Goal: Transaction & Acquisition: Purchase product/service

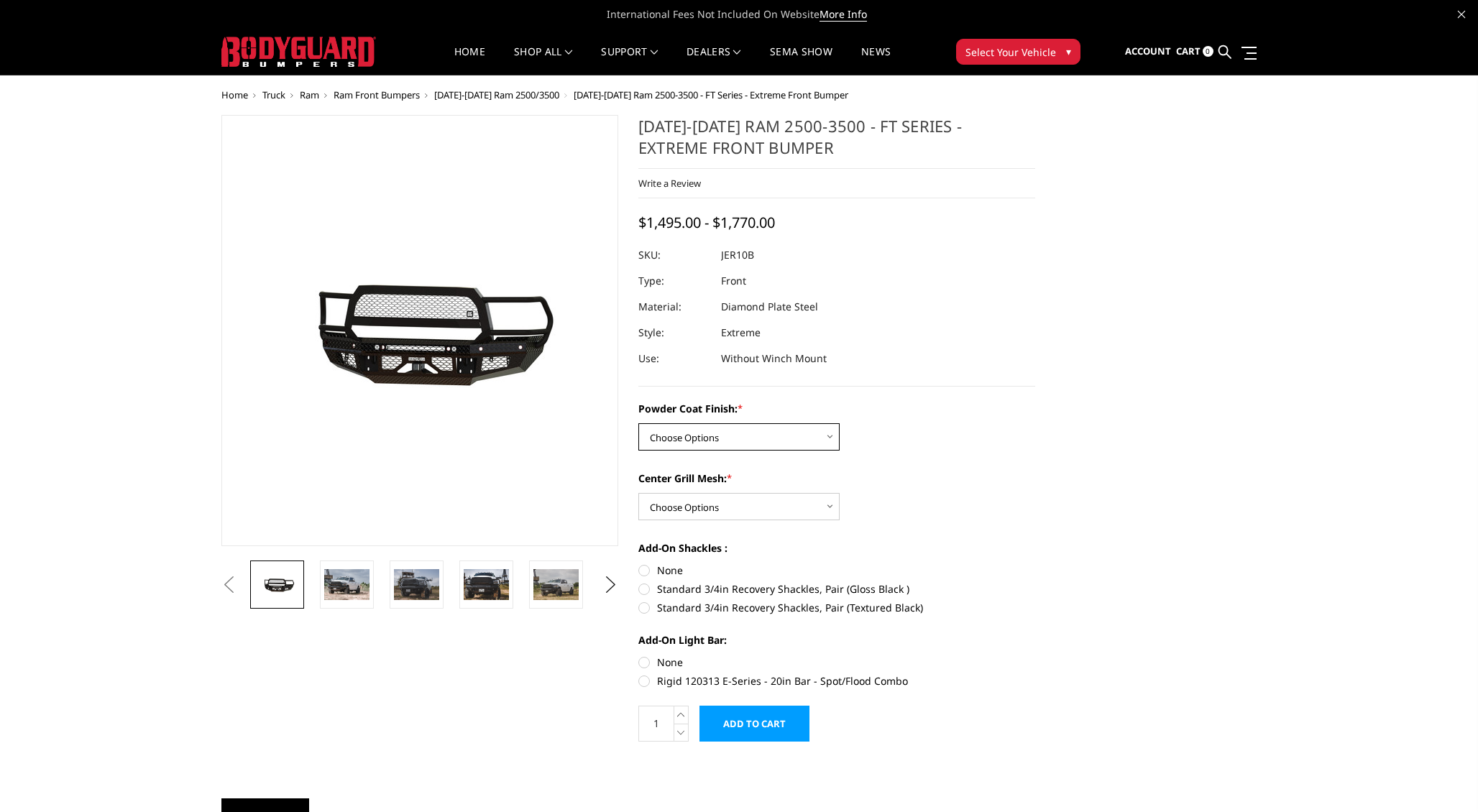
click at [780, 440] on select "Choose Options Bare Metal Gloss Black Powder Coat Textured Black Powder Coat" at bounding box center [739, 436] width 201 height 27
select select "3230"
click at [639, 423] on select "Choose Options Bare Metal Gloss Black Powder Coat Textured Black Powder Coat" at bounding box center [739, 436] width 201 height 27
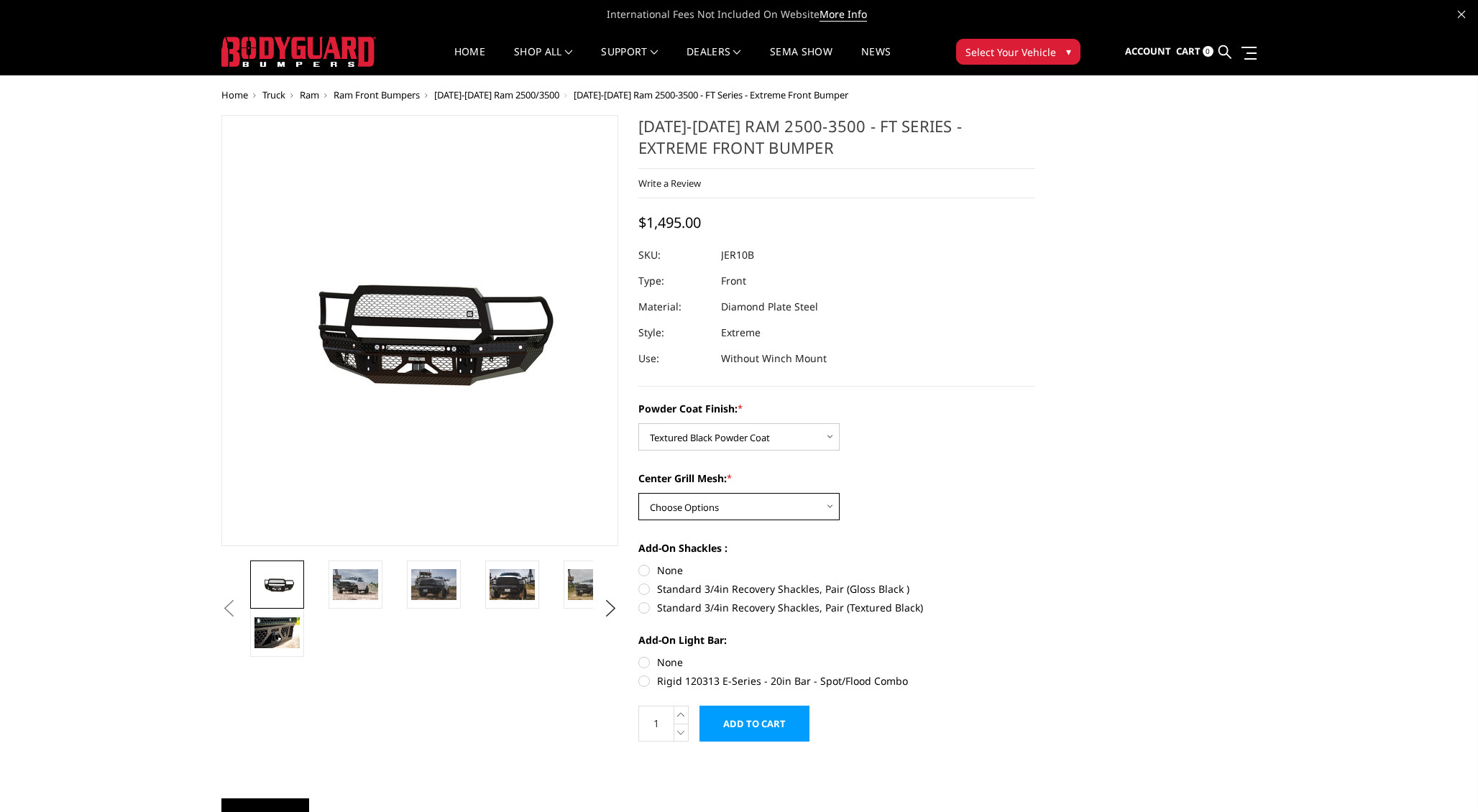
click at [765, 512] on select "Choose Options WITH Expanded Metal in Center Grill WITHOUT Expanded Metal in Ce…" at bounding box center [739, 506] width 201 height 27
click at [639, 493] on select "Choose Options WITH Expanded Metal in Center Grill WITHOUT Expanded Metal in Ce…" at bounding box center [739, 506] width 201 height 27
click at [348, 580] on img at bounding box center [356, 584] width 46 height 30
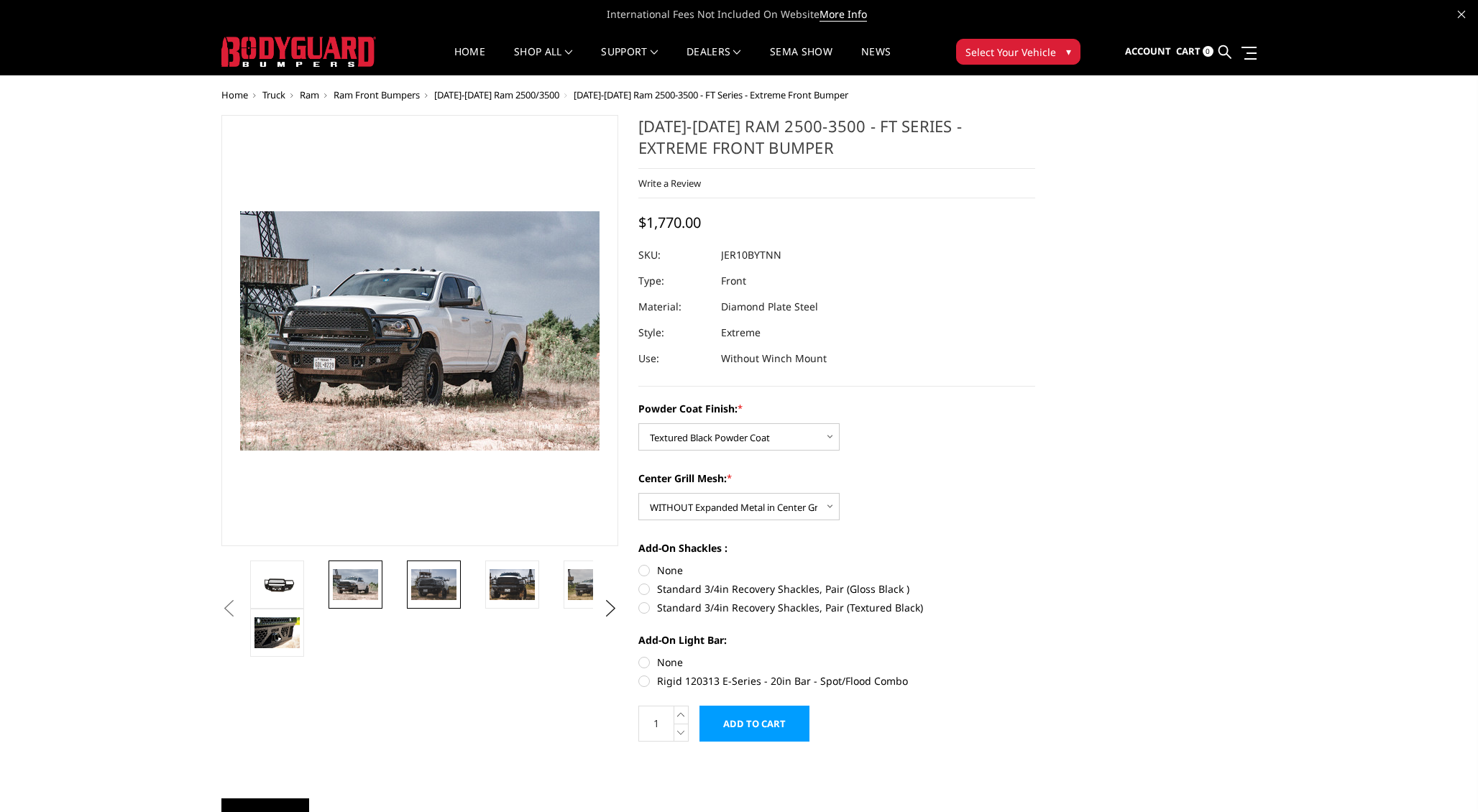
click at [424, 594] on img at bounding box center [434, 584] width 46 height 30
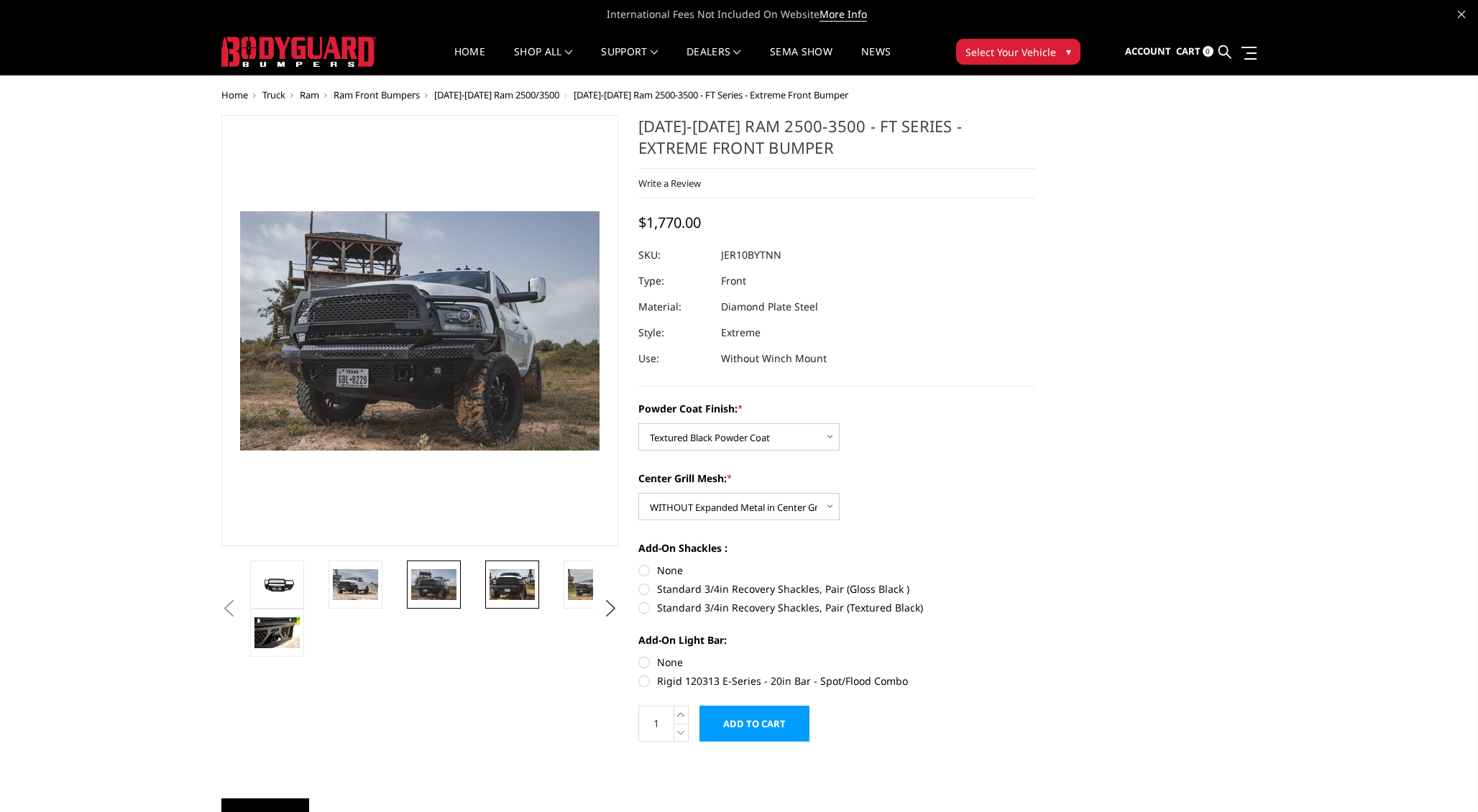
click at [509, 589] on img at bounding box center [512, 584] width 46 height 30
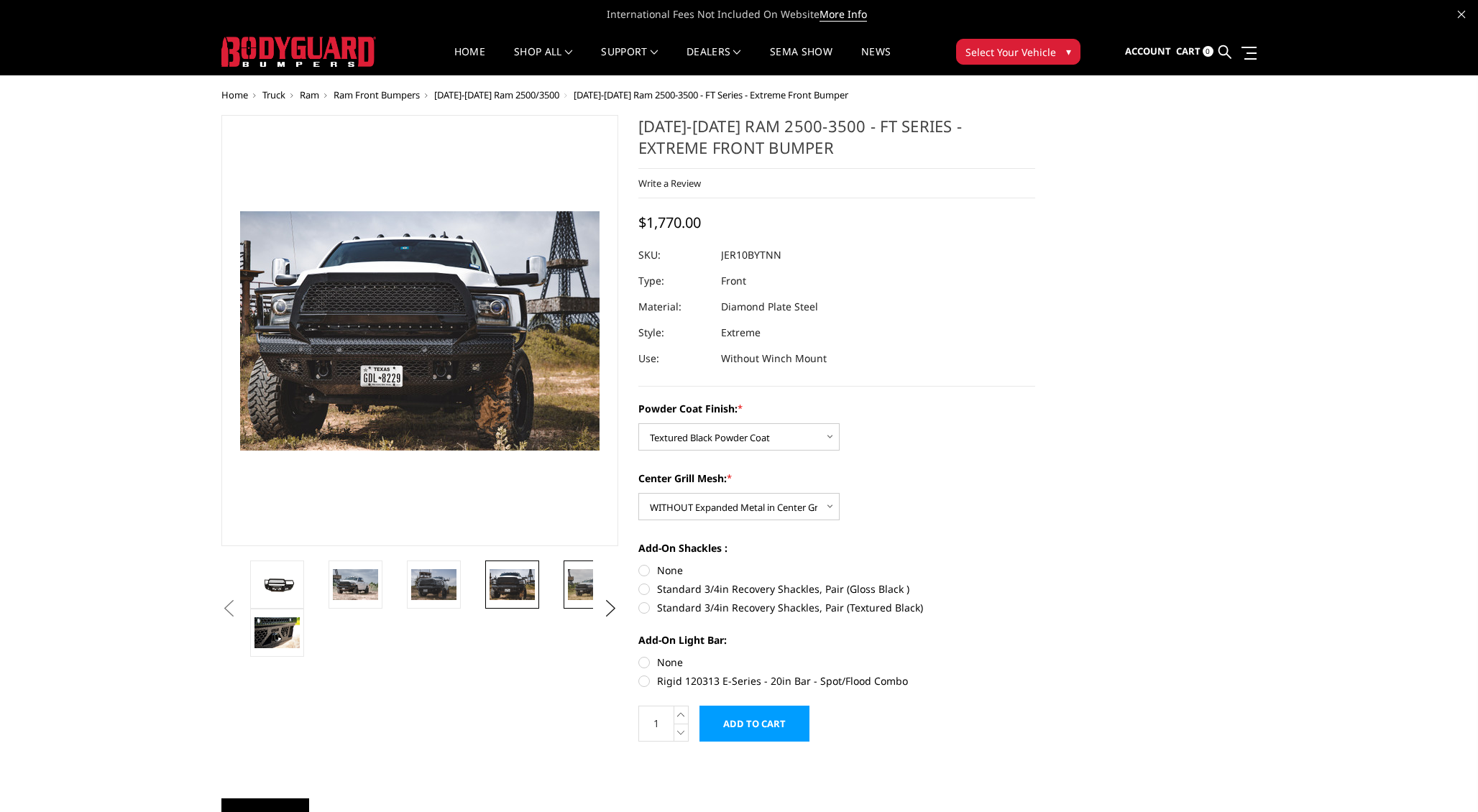
click at [576, 590] on img at bounding box center [591, 584] width 46 height 30
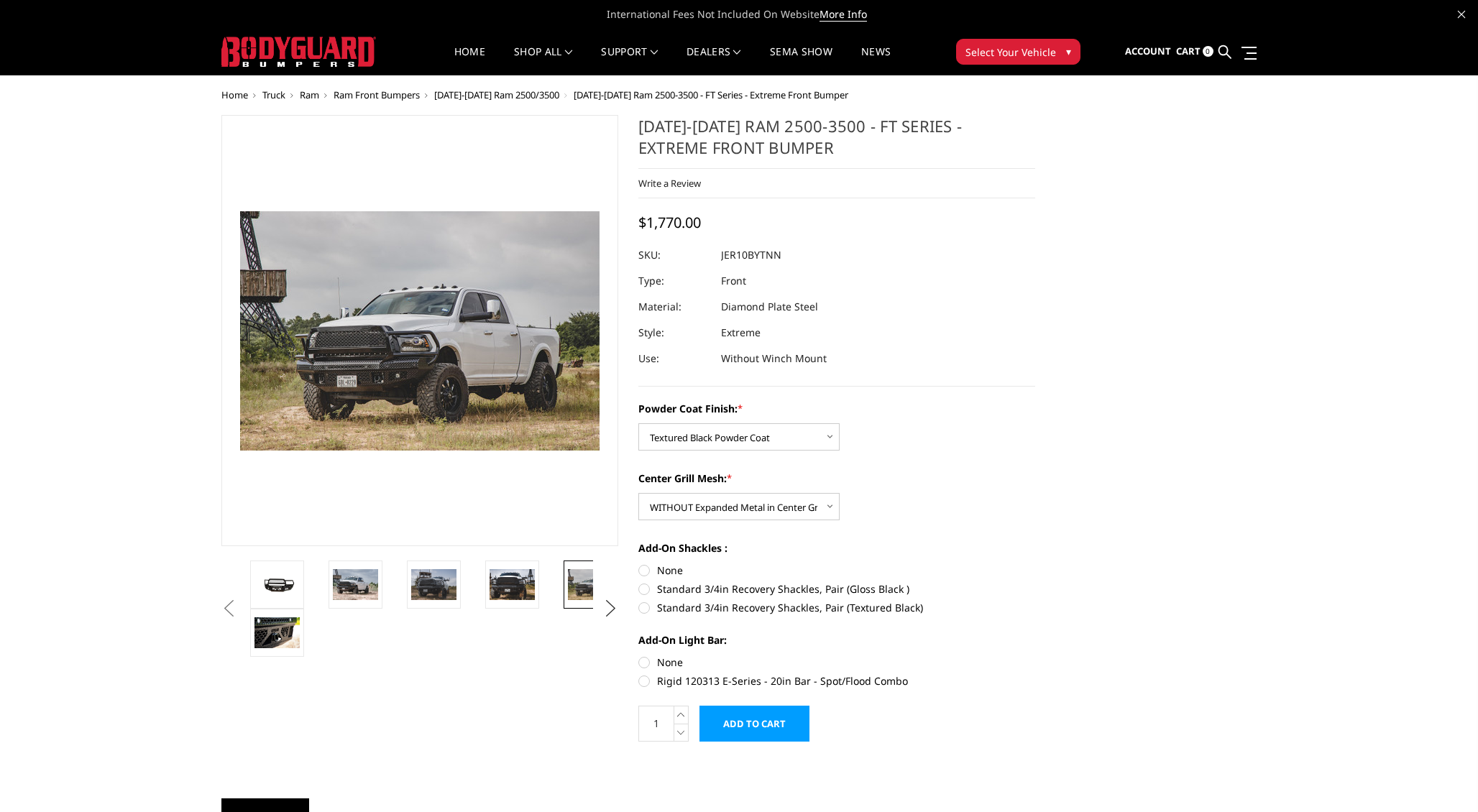
click at [609, 602] on button "Next" at bounding box center [611, 608] width 21 height 21
click at [609, 585] on button "Next" at bounding box center [611, 585] width 21 height 21
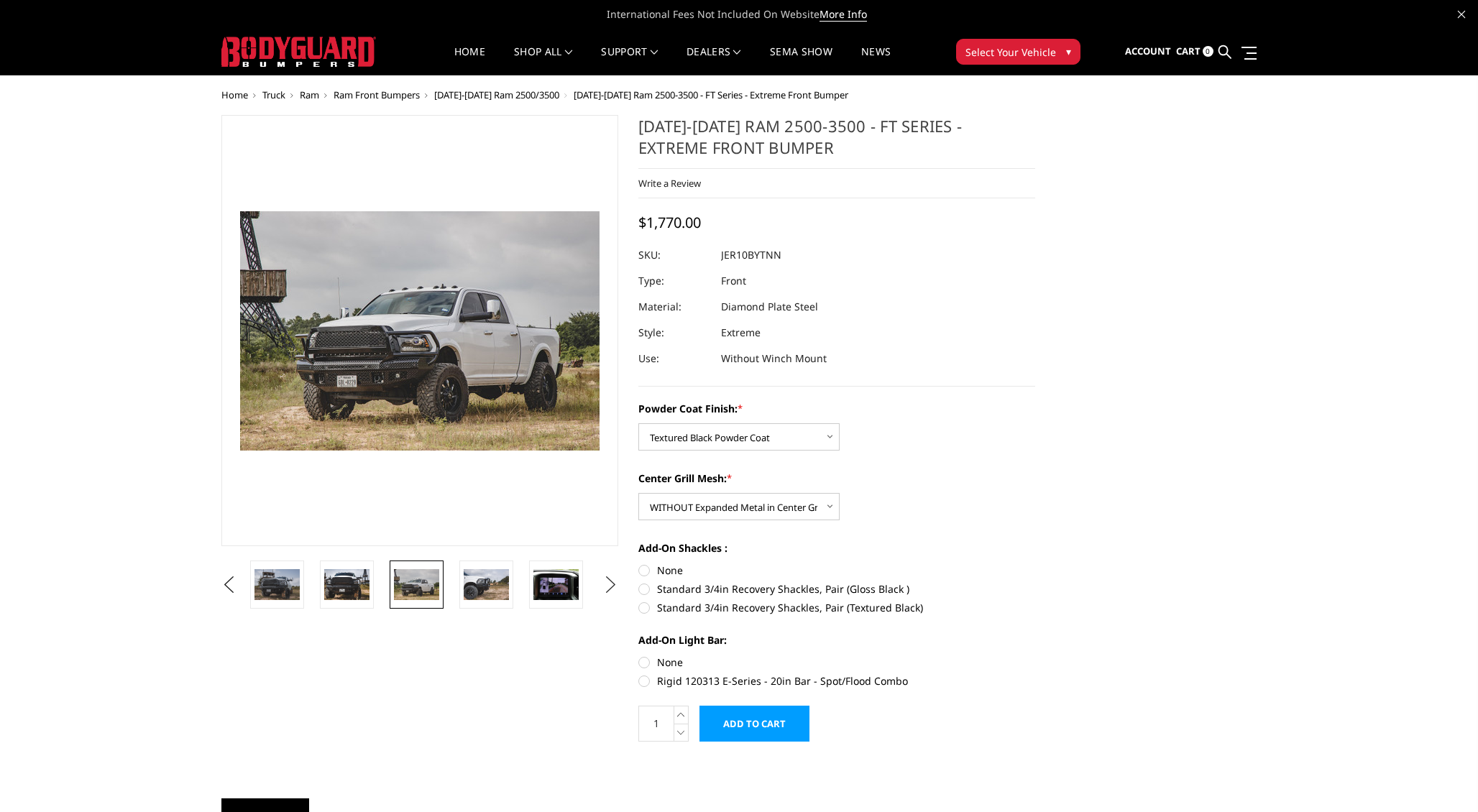
click at [609, 585] on button "Next" at bounding box center [611, 585] width 21 height 21
click at [569, 593] on img at bounding box center [556, 584] width 46 height 30
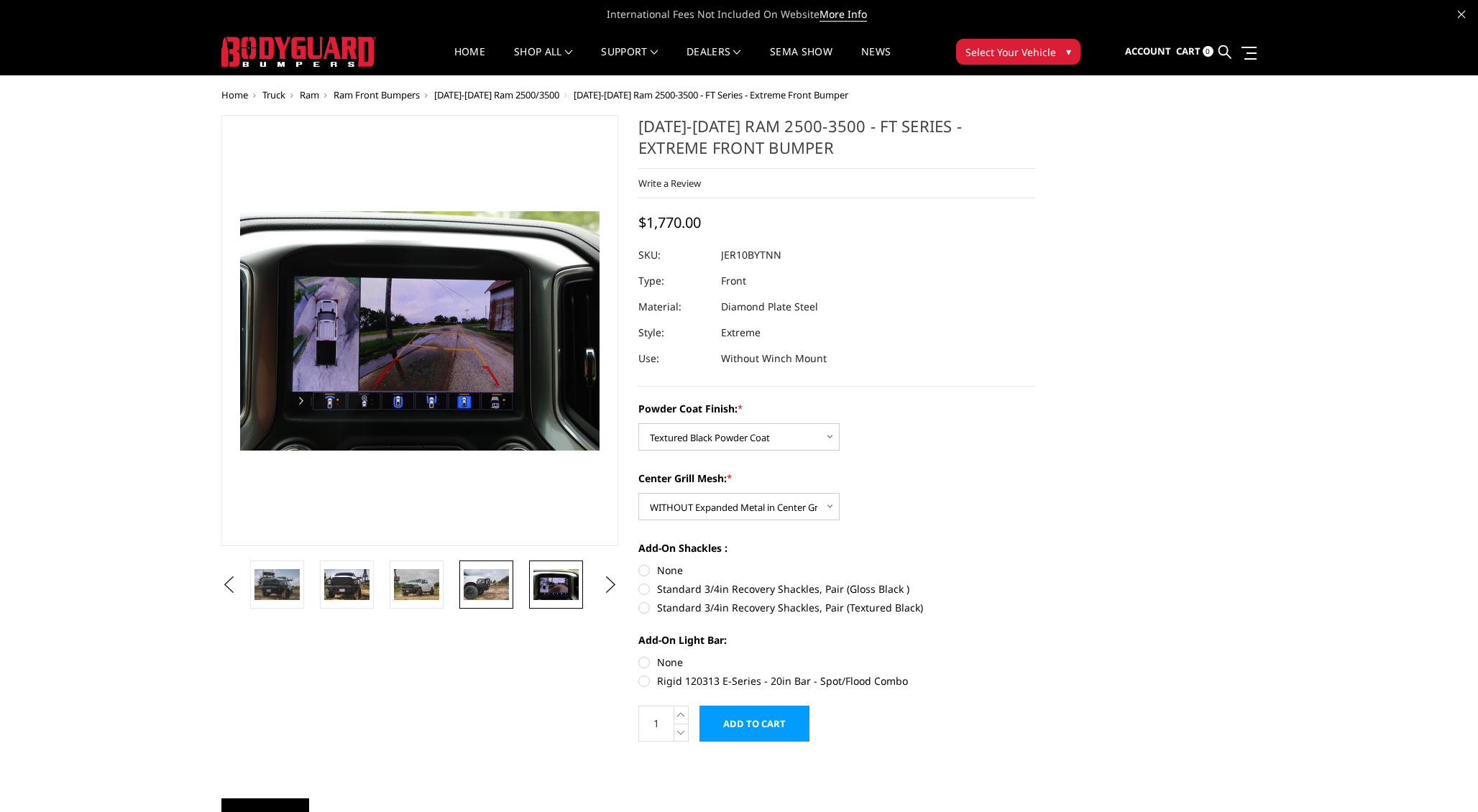
click at [487, 585] on img at bounding box center [486, 584] width 46 height 30
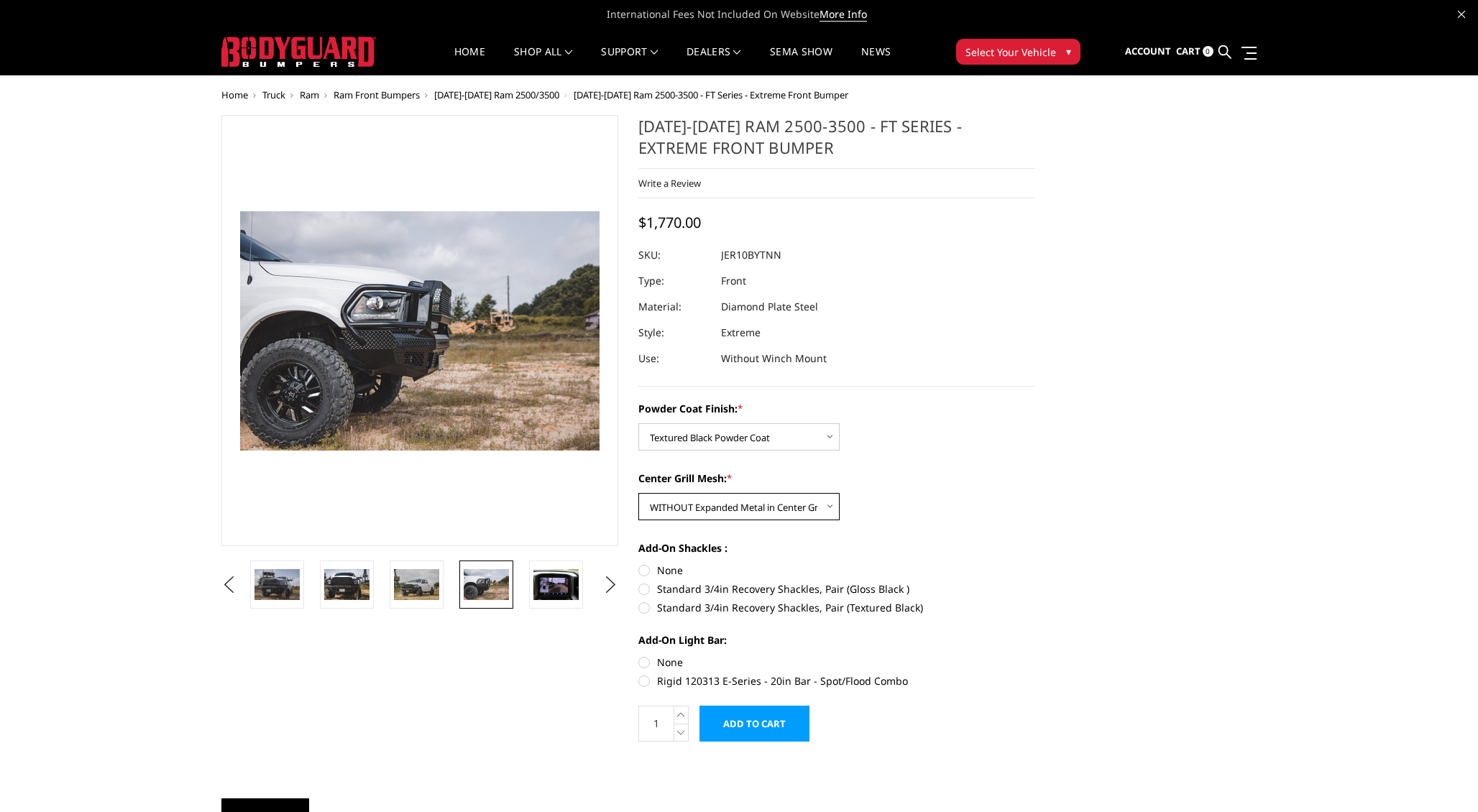
click at [688, 501] on select "Choose Options WITH Expanded Metal in Center Grill WITHOUT Expanded Metal in Ce…" at bounding box center [739, 506] width 201 height 27
select select "3231"
click at [639, 493] on select "Choose Options WITH Expanded Metal in Center Grill WITHOUT Expanded Metal in Ce…" at bounding box center [739, 506] width 201 height 27
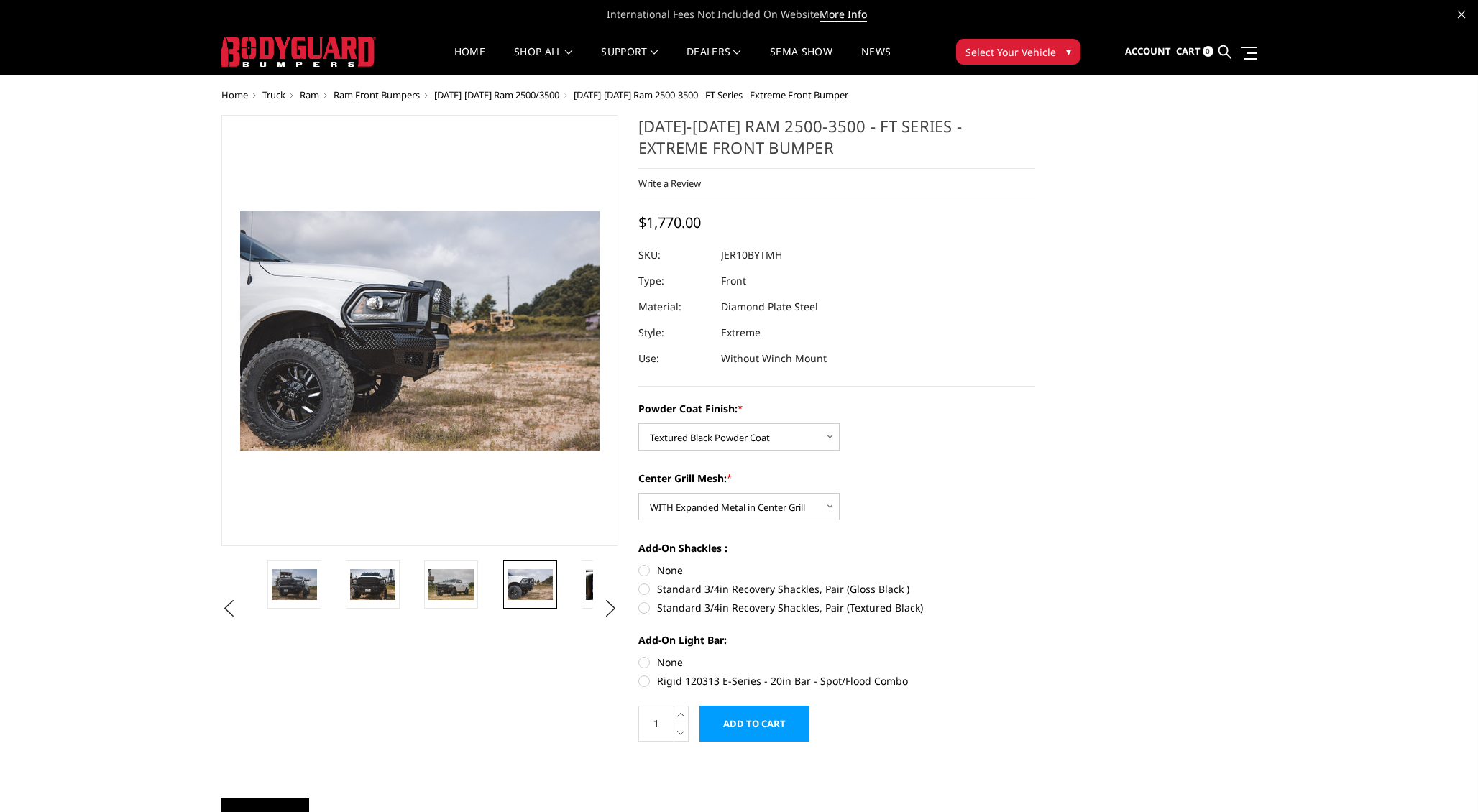
click at [697, 605] on label "Standard 3/4in Recovery Shackles, Pair (Textured Black)" at bounding box center [837, 607] width 397 height 15
click at [1035, 582] on input "Standard 3/4in Recovery Shackles, Pair (Textured Black)" at bounding box center [1035, 581] width 1 height 1
radio input "true"
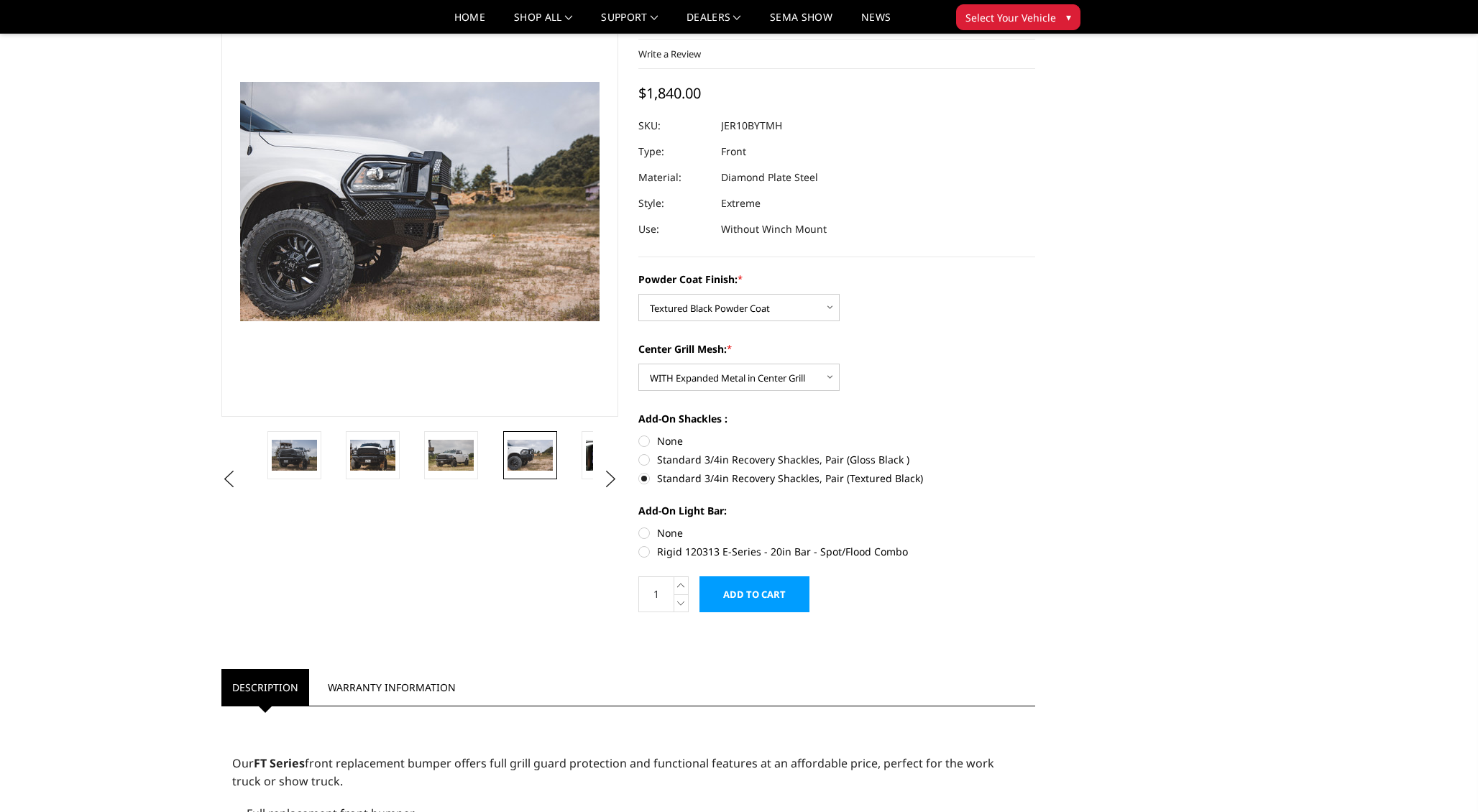
scroll to position [88, 0]
click at [688, 548] on label "Rigid 120313 E-Series - 20in Bar - Spot/Flood Combo" at bounding box center [837, 549] width 397 height 15
click at [1035, 524] on input "Rigid 120313 E-Series - 20in Bar - Spot/Flood Combo" at bounding box center [1035, 524] width 1 height 1
radio input "true"
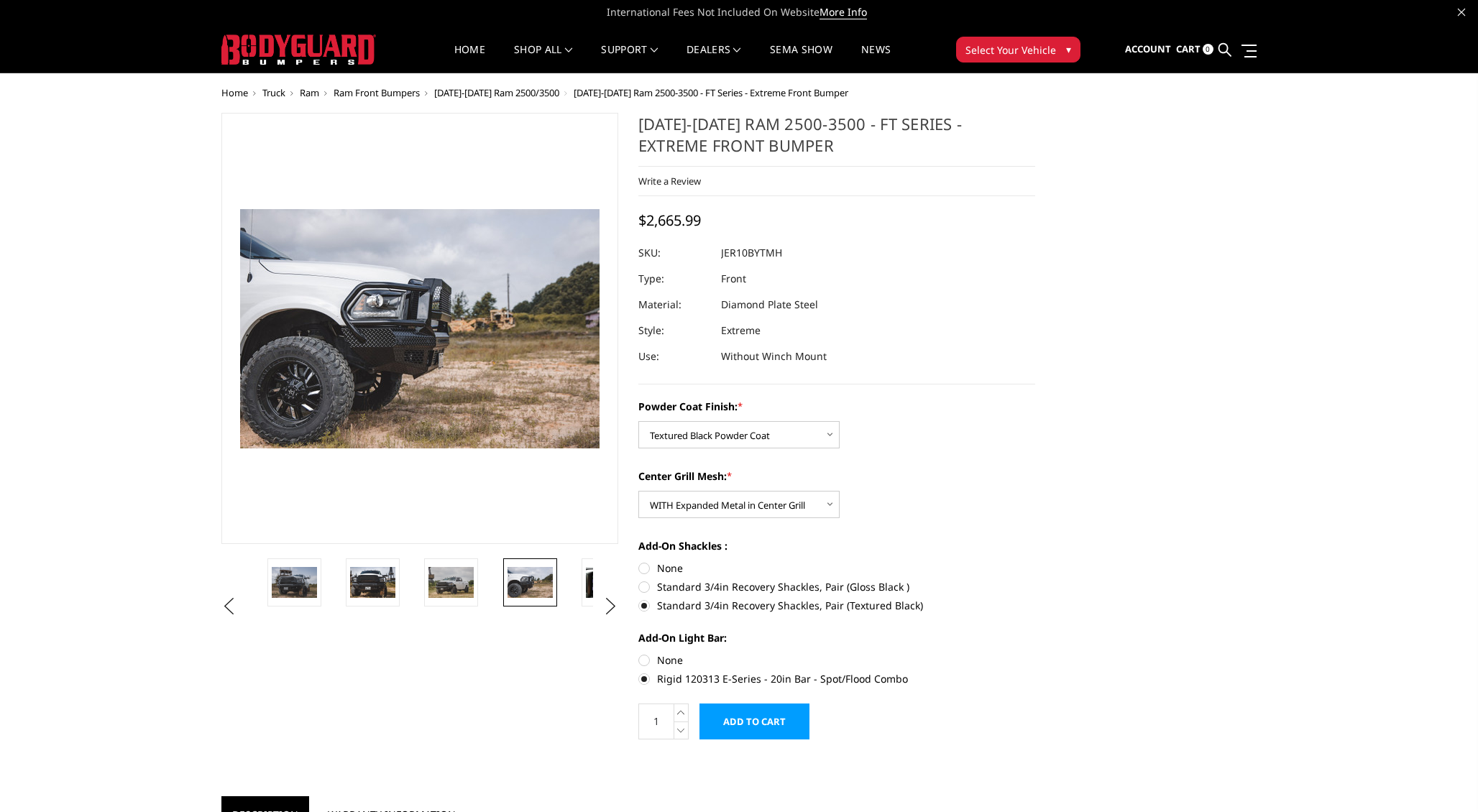
scroll to position [0, 0]
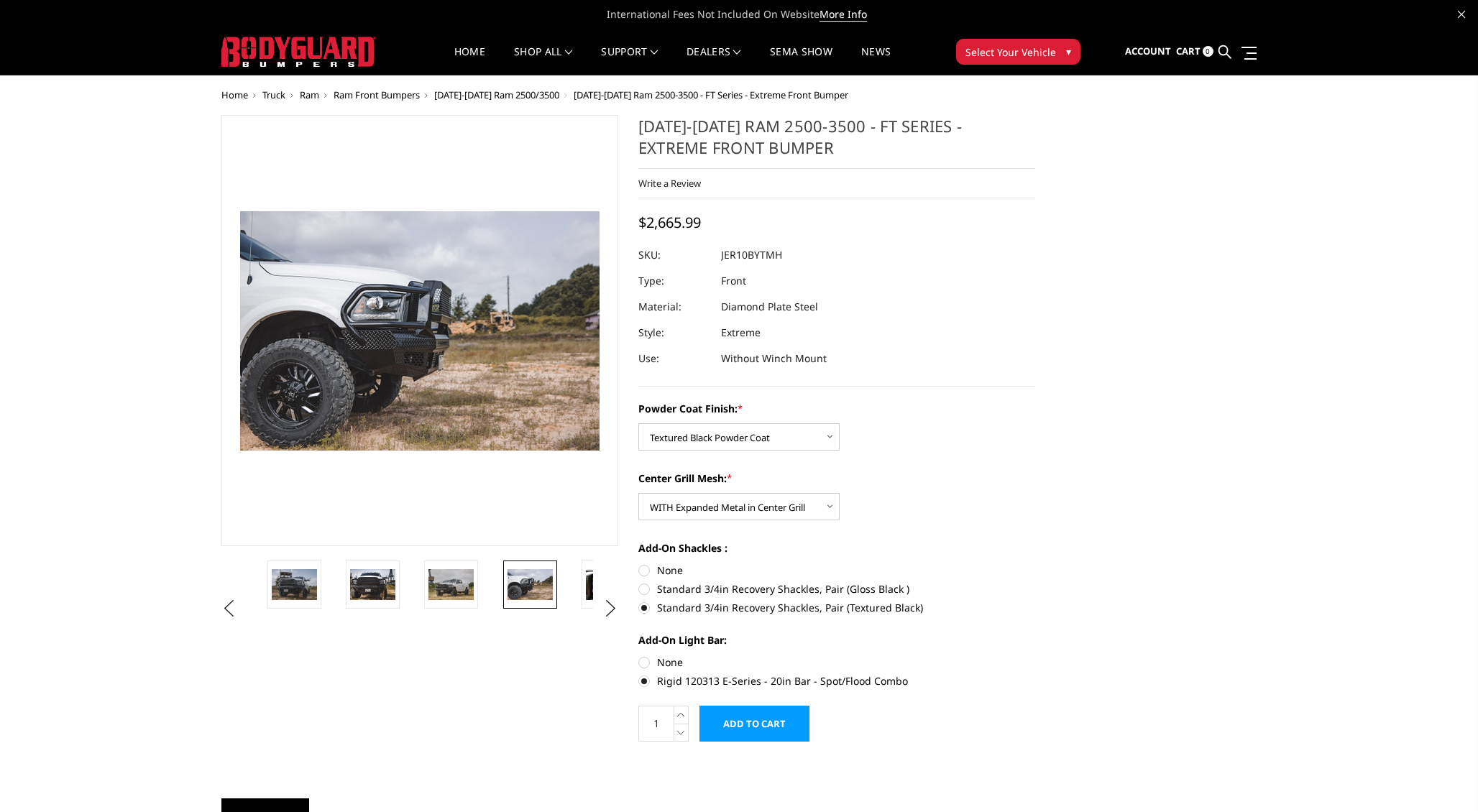
click at [659, 660] on label "None" at bounding box center [837, 662] width 397 height 15
click at [639, 655] on input "None" at bounding box center [639, 655] width 1 height 1
radio input "true"
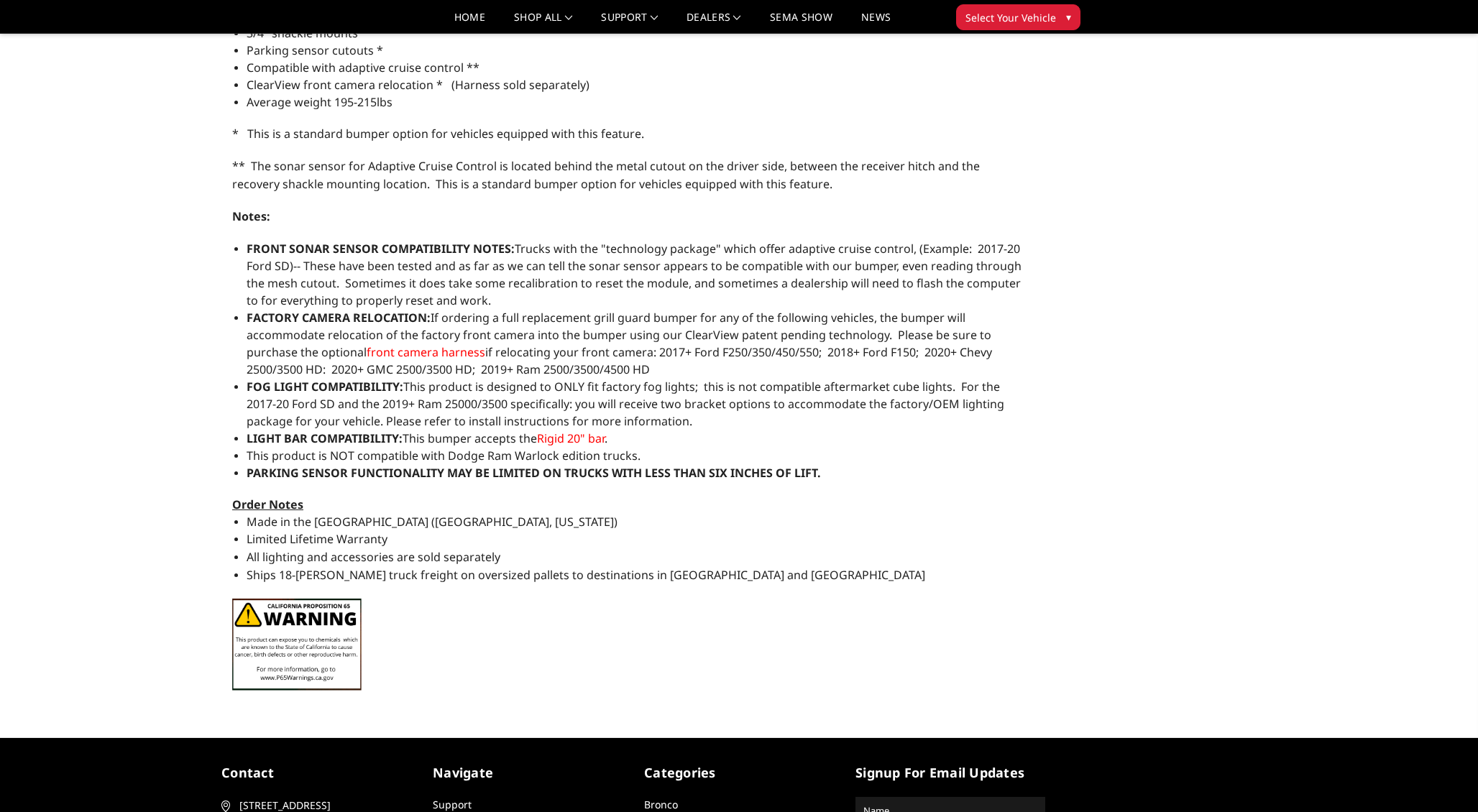
scroll to position [1172, 0]
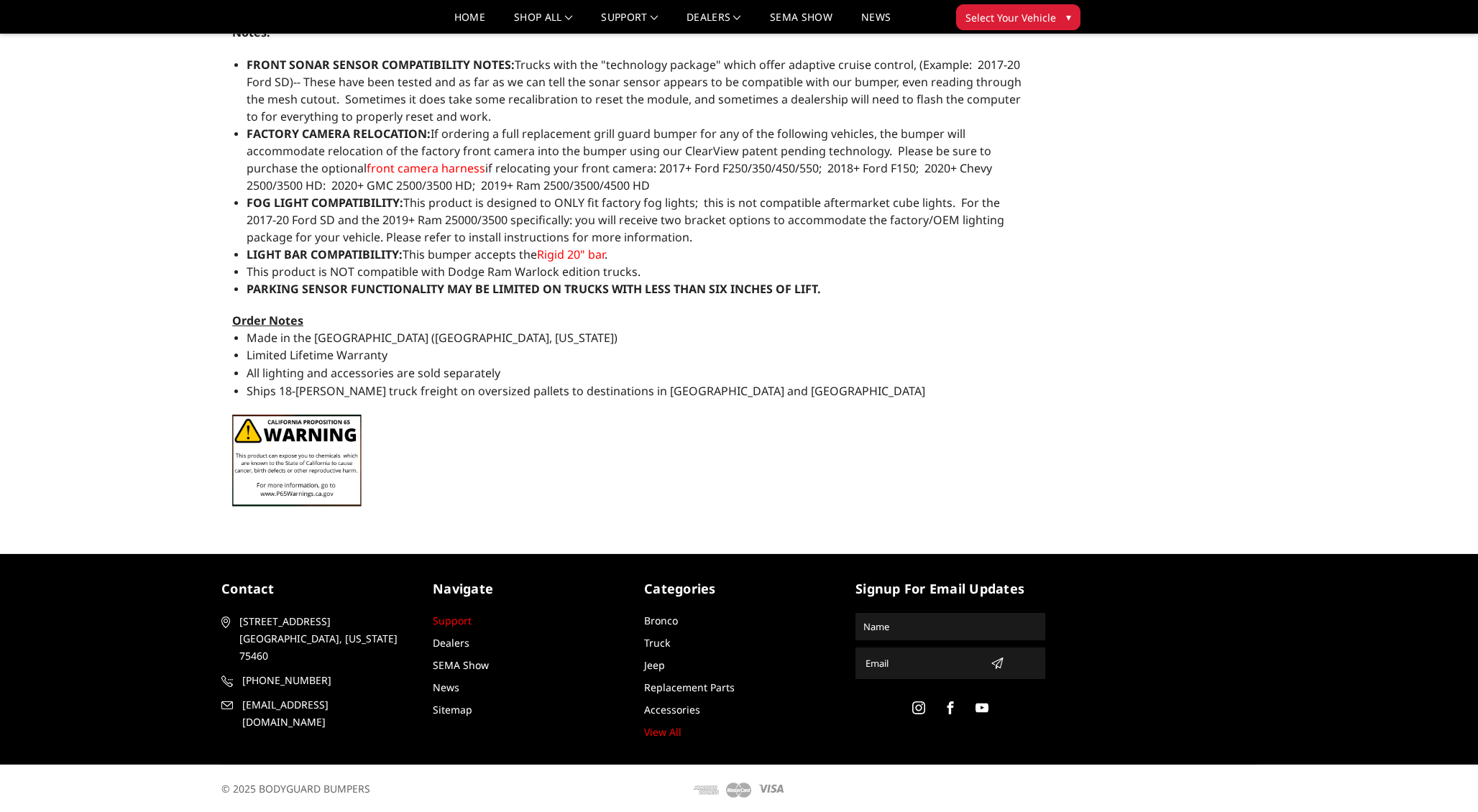
click at [458, 620] on link "Support" at bounding box center [453, 620] width 39 height 14
